Goal: Task Accomplishment & Management: Use online tool/utility

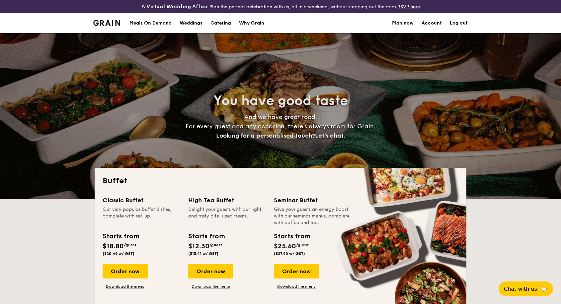
select select
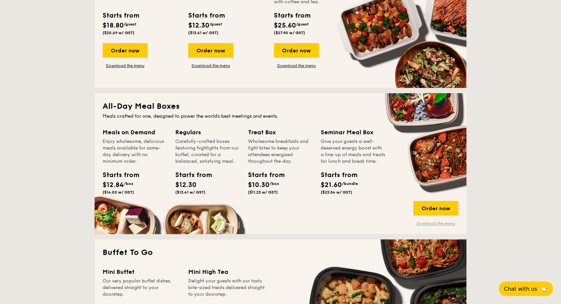
click at [430, 225] on link "Download the menu" at bounding box center [435, 223] width 45 height 5
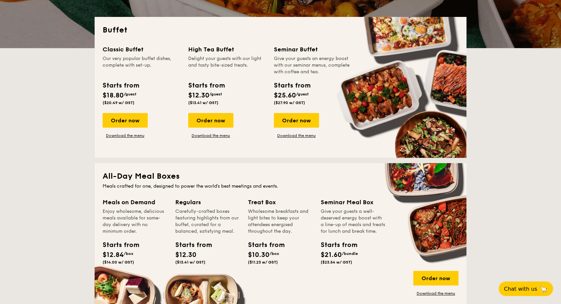
scroll to position [147, 0]
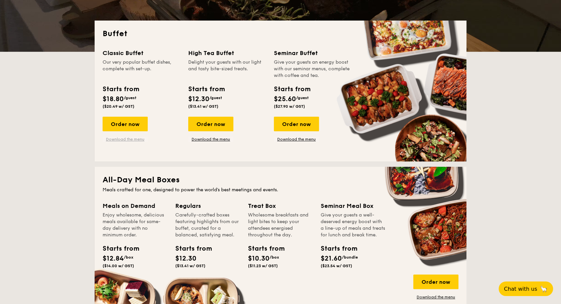
click at [135, 139] on link "Download the menu" at bounding box center [125, 139] width 45 height 5
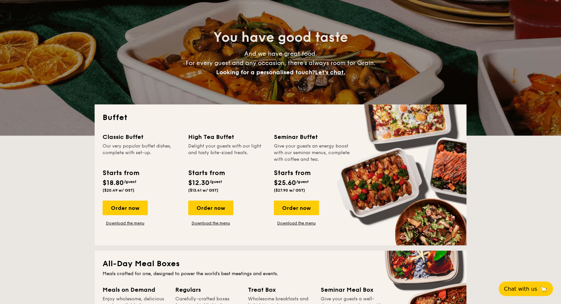
scroll to position [0, 0]
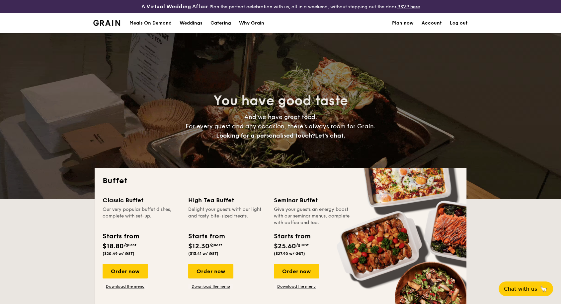
click at [162, 23] on div "Meals On Demand" at bounding box center [150, 23] width 42 height 20
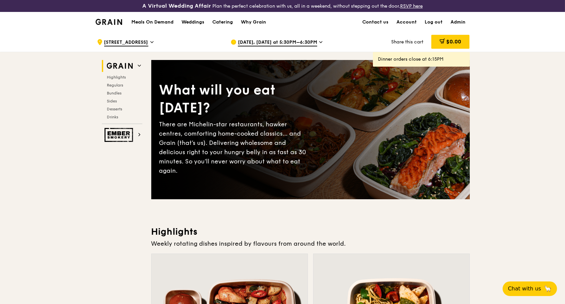
click at [319, 43] on icon at bounding box center [320, 42] width 3 height 6
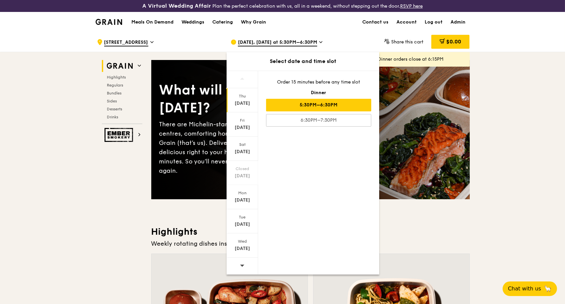
click at [154, 44] on icon at bounding box center [151, 42] width 3 height 6
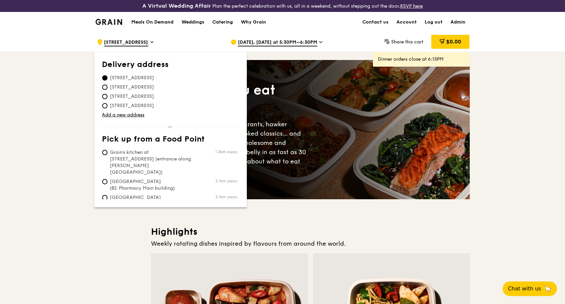
click at [319, 41] on icon at bounding box center [320, 42] width 3 height 6
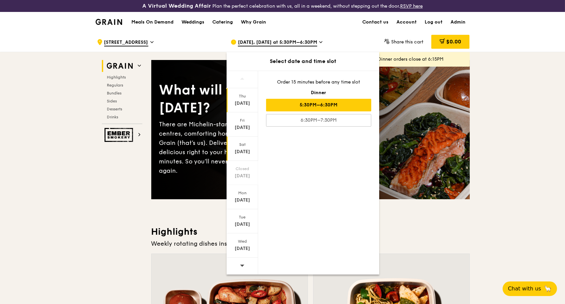
click at [240, 152] on div "Sep 20" at bounding box center [243, 152] width 30 height 7
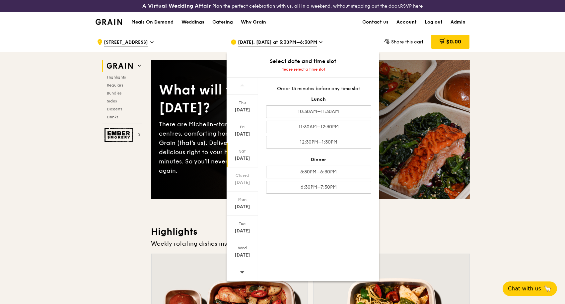
click at [156, 43] on div ".cls-1 { fill: none; stroke: #fff; stroke-linecap: round; stroke-linejoin: roun…" at bounding box center [158, 42] width 123 height 20
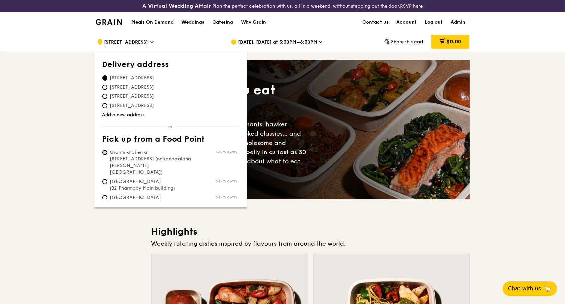
click at [106, 153] on input "Grain's kitchen at 5 Burn Road #05-01 (entrance along Harrison Road) 1.3km away" at bounding box center [104, 152] width 5 height 5
radio input "true"
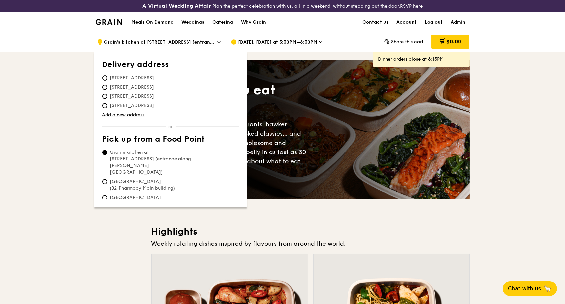
click at [320, 45] on div "Sep 18, Today at 5:30PM–6:30PM" at bounding box center [292, 42] width 123 height 20
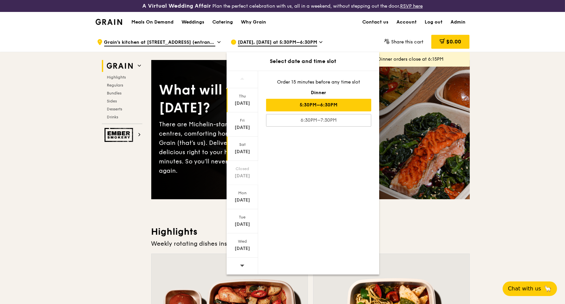
click at [241, 152] on div "Sep 20" at bounding box center [243, 152] width 30 height 7
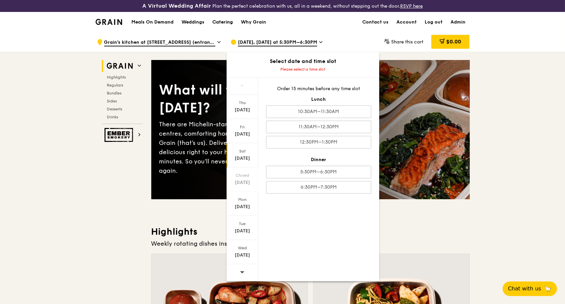
click at [219, 22] on div "Catering" at bounding box center [222, 22] width 21 height 20
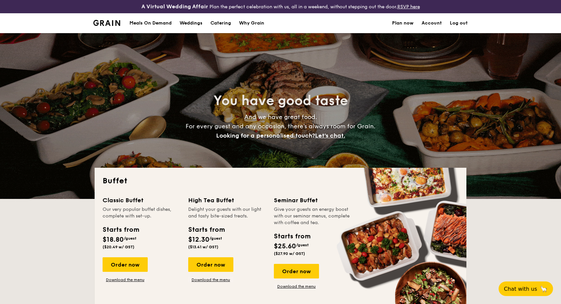
select select
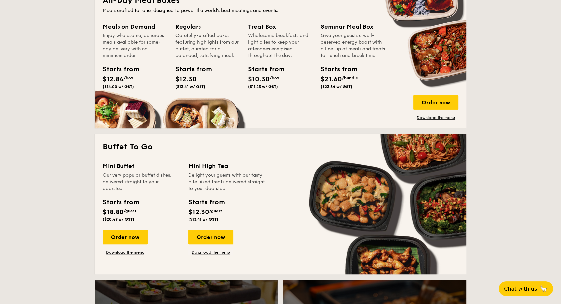
scroll to position [369, 0]
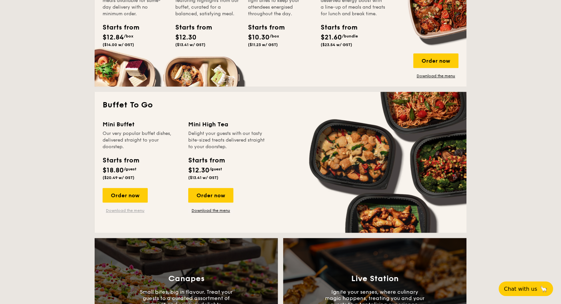
click at [138, 211] on link "Download the menu" at bounding box center [125, 210] width 45 height 5
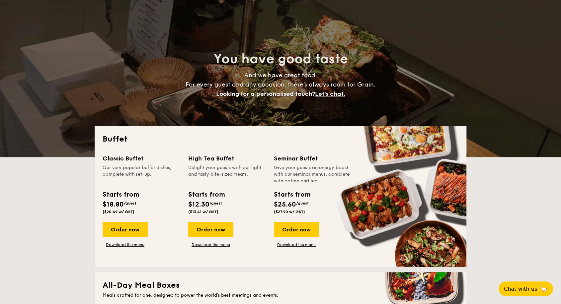
scroll to position [0, 0]
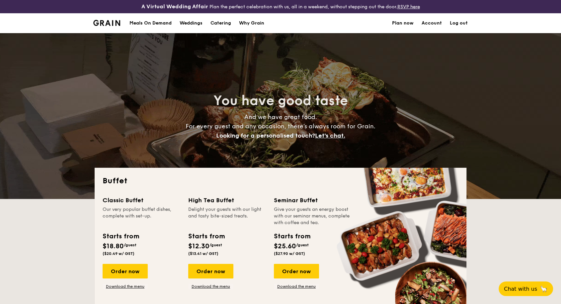
click at [162, 24] on div "Meals On Demand" at bounding box center [150, 23] width 42 height 20
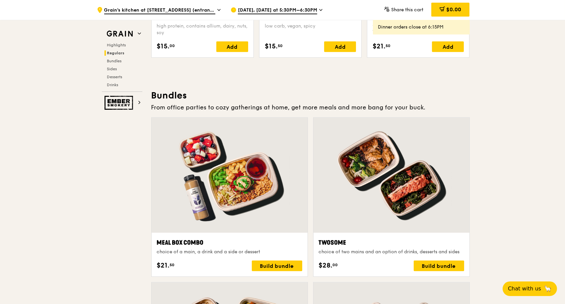
scroll to position [921, 0]
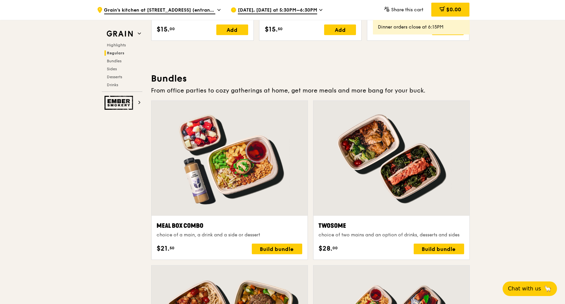
click at [313, 11] on span "Sep 18, Today at 5:30PM–6:30PM" at bounding box center [277, 10] width 79 height 7
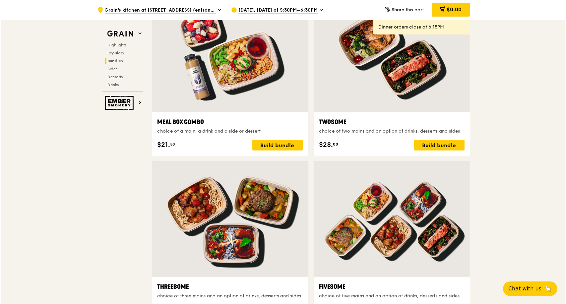
scroll to position [1069, 0]
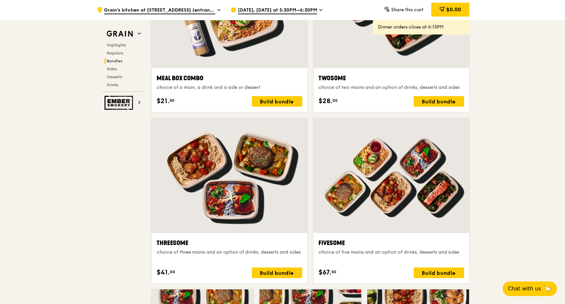
click at [233, 178] on div at bounding box center [230, 175] width 156 height 115
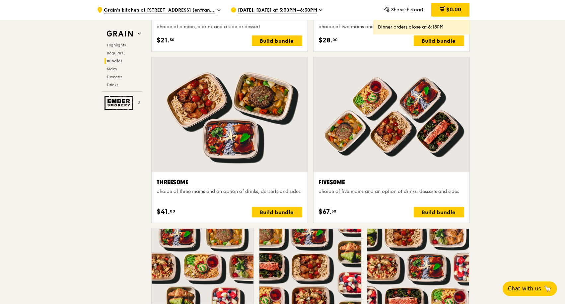
scroll to position [1143, 0]
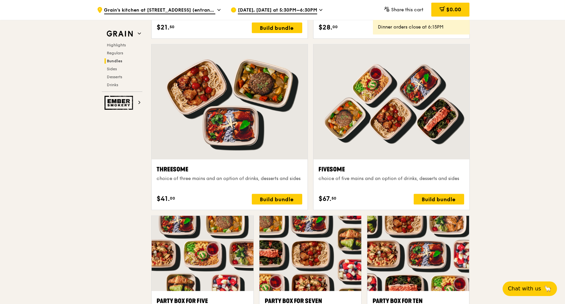
click at [234, 116] on div at bounding box center [230, 101] width 156 height 115
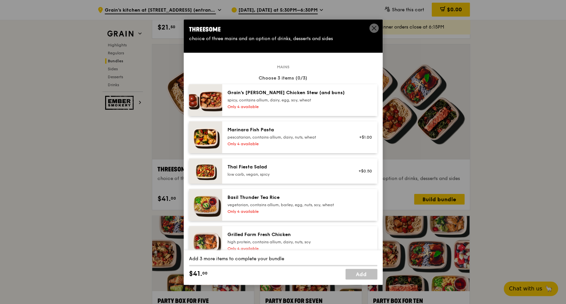
click at [371, 28] on span at bounding box center [374, 28] width 9 height 9
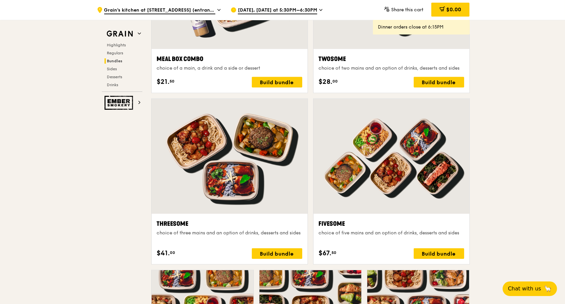
scroll to position [1106, 0]
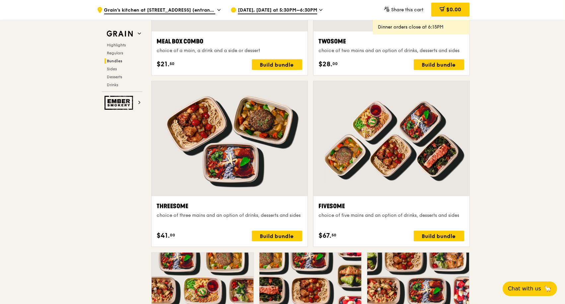
click at [232, 135] on div at bounding box center [230, 138] width 156 height 115
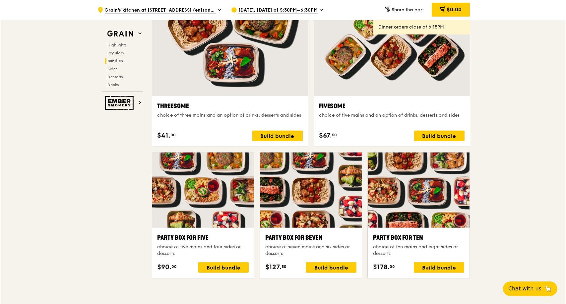
scroll to position [1216, 0]
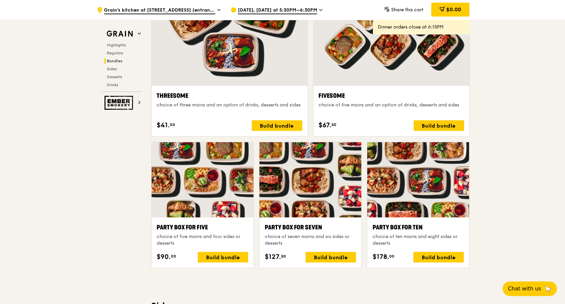
click at [421, 181] on div at bounding box center [418, 179] width 102 height 75
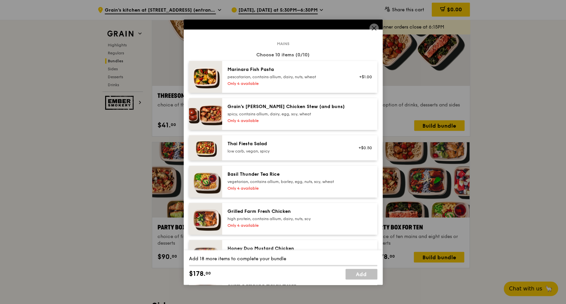
scroll to position [0, 0]
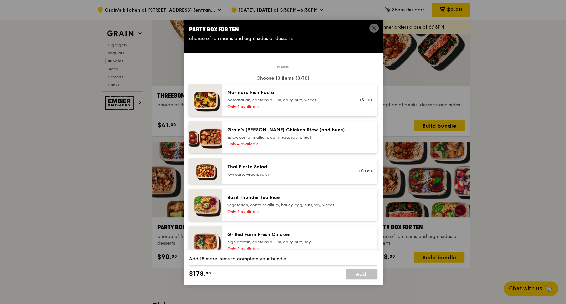
click at [376, 26] on icon at bounding box center [374, 28] width 4 height 4
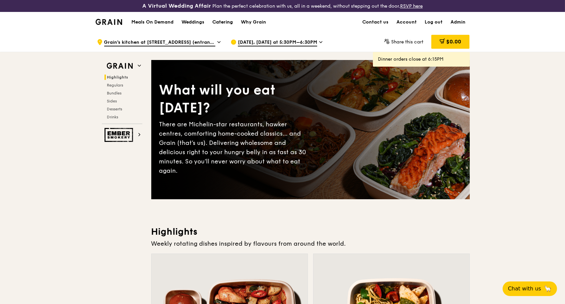
click at [223, 22] on div "Catering" at bounding box center [222, 22] width 21 height 20
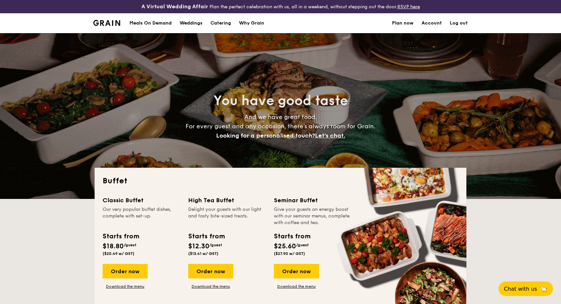
select select
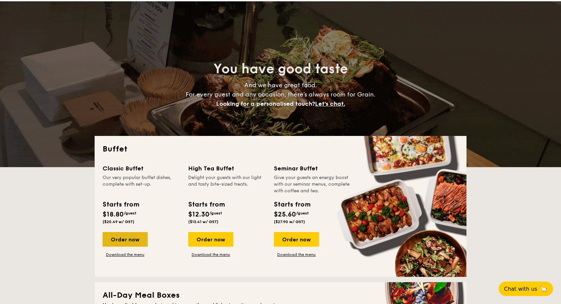
scroll to position [74, 0]
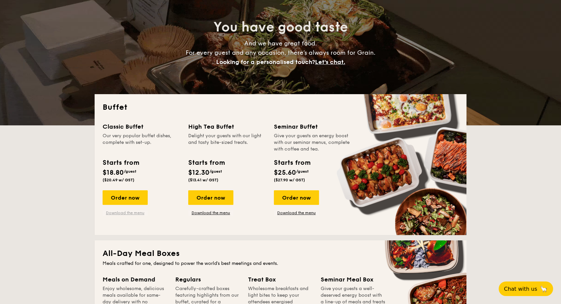
click at [121, 211] on link "Download the menu" at bounding box center [125, 212] width 45 height 5
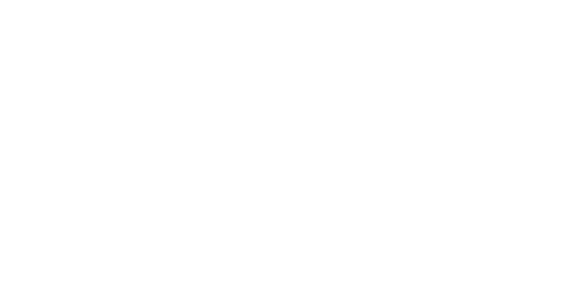
select select "100"
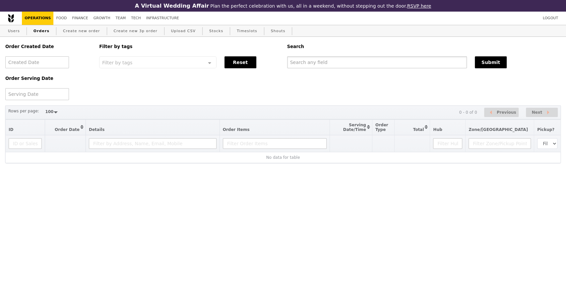
click at [359, 64] on input "text" at bounding box center [377, 62] width 180 height 12
paste input "G3287589"
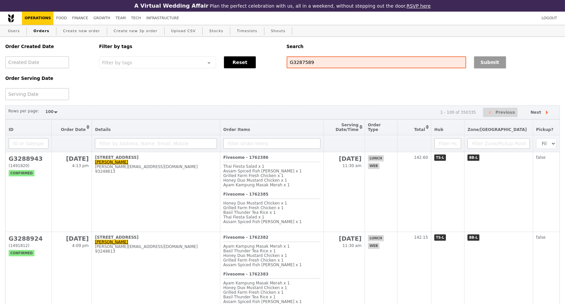
click at [491, 62] on button "Submit" at bounding box center [490, 62] width 32 height 12
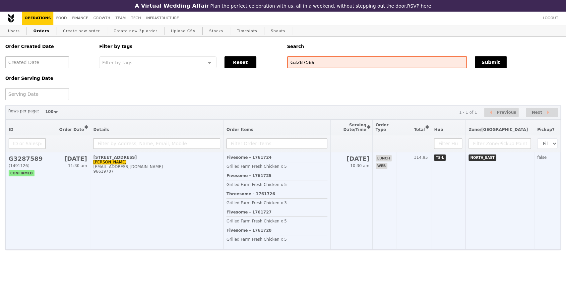
click at [160, 199] on td "[STREET_ADDRESS] [PERSON_NAME] [EMAIL_ADDRESS][DOMAIN_NAME] 96619707" at bounding box center [156, 201] width 133 height 98
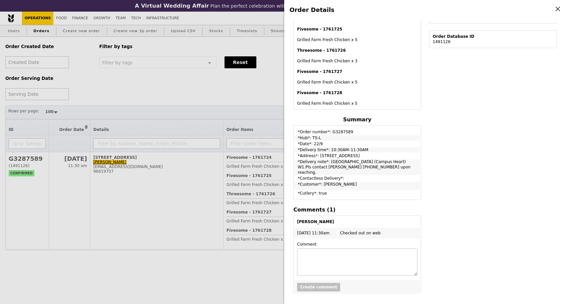
scroll to position [202, 0]
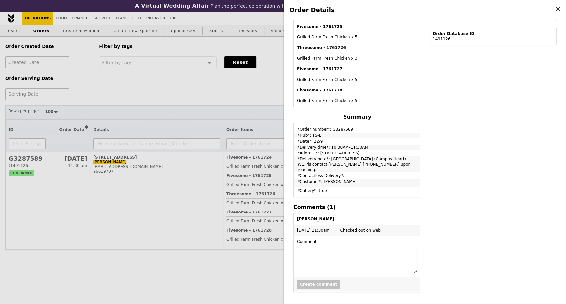
click at [340, 128] on td "*Order number*: G3287589" at bounding box center [358, 128] width 126 height 8
copy td "G3287589"
drag, startPoint x: 299, startPoint y: 131, endPoint x: 379, endPoint y: 164, distance: 86.4
click at [379, 164] on tbody "*Order number*: G3287589 *Hub*: TS-L *Date*: 22/9 *Delivery time*: 10:30AM–11:3…" at bounding box center [358, 160] width 126 height 73
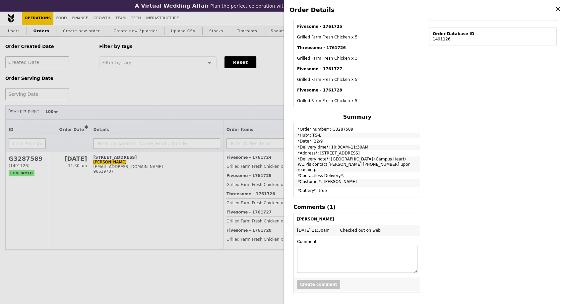
copy tbody "Order number*: G3287589 *Hub*: TS-L *Date*: 22/9 *Delivery time*: 10:30AM–11:30…"
click at [229, 84] on div "Order Details Edit order Changelog Cancel Order ID G3287589 – View receipt Orde…" at bounding box center [283, 152] width 566 height 304
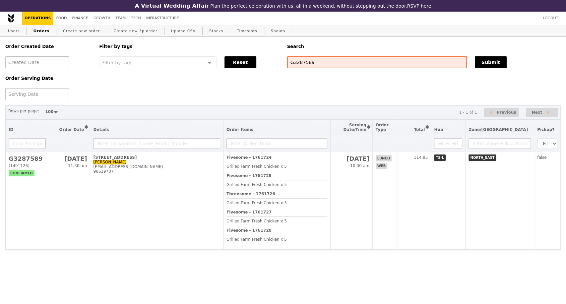
scroll to position [246, 0]
click at [304, 66] on input "G3287589" at bounding box center [377, 62] width 180 height 12
paste input "6277"
type input "G3286277"
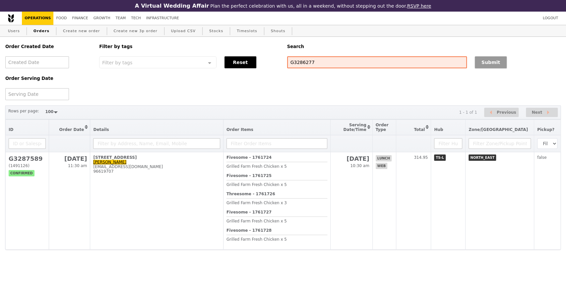
click at [496, 65] on button "Submit" at bounding box center [491, 62] width 32 height 12
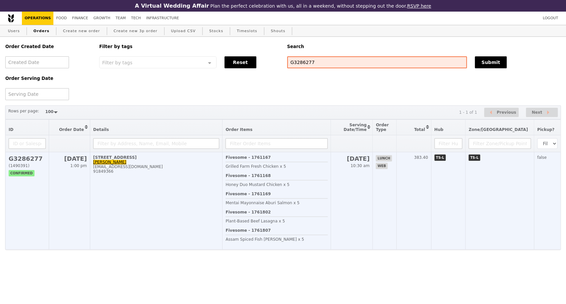
click at [171, 200] on td "[STREET_ADDRESS][PERSON_NAME] [PERSON_NAME][EMAIL_ADDRESS][DOMAIN_NAME] 91849366" at bounding box center [156, 201] width 132 height 98
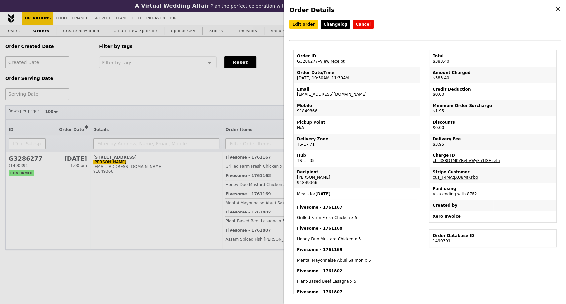
drag, startPoint x: 305, startPoint y: 80, endPoint x: 296, endPoint y: 80, distance: 9.6
click at [296, 80] on td "Order Date/Time [DATE] 10:30AM–11:30AM" at bounding box center [358, 75] width 126 height 16
copy td "24/9"
drag, startPoint x: 251, startPoint y: 92, endPoint x: 242, endPoint y: 89, distance: 9.3
click at [251, 92] on div "Order Details Edit order Changelog Cancel Order ID G3286277 – View receipt Orde…" at bounding box center [283, 152] width 566 height 304
